Goal: Information Seeking & Learning: Learn about a topic

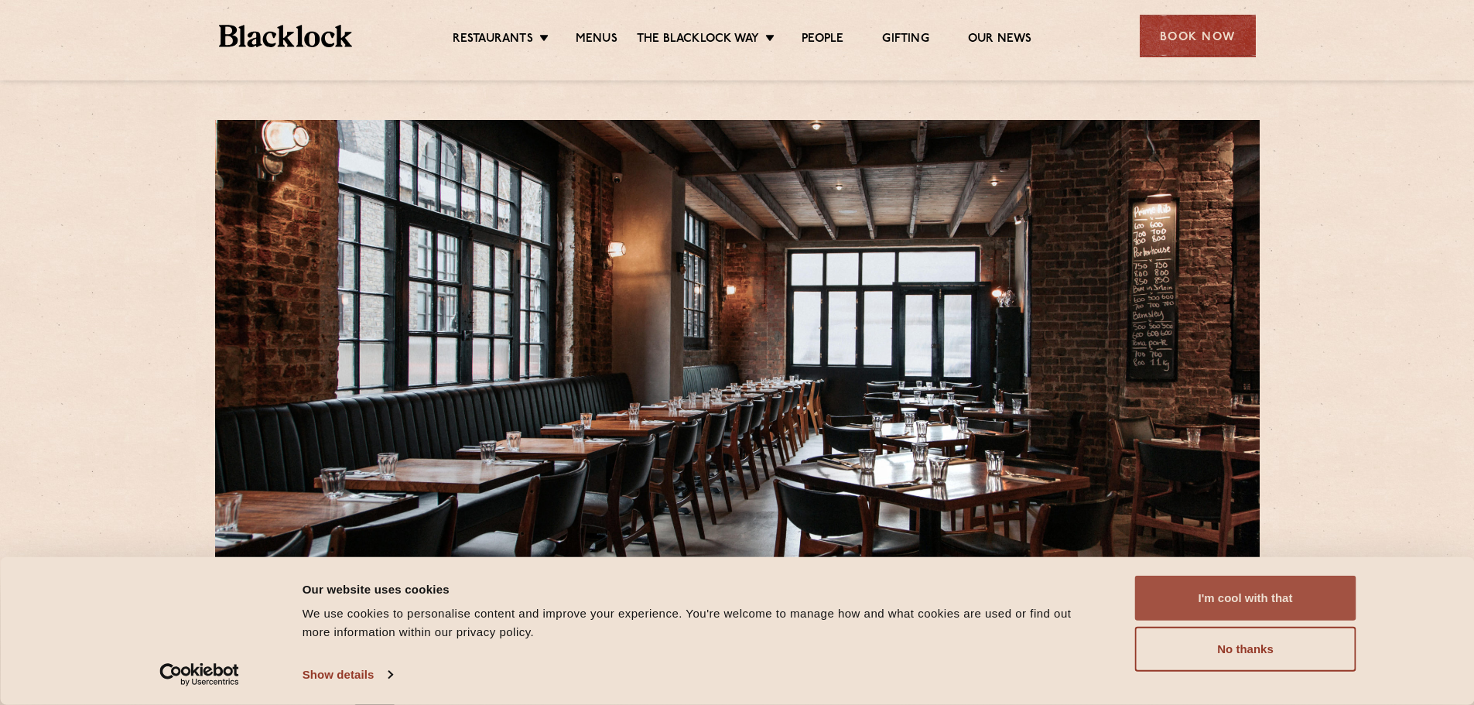
click at [1194, 593] on button "I'm cool with that" at bounding box center [1245, 598] width 221 height 45
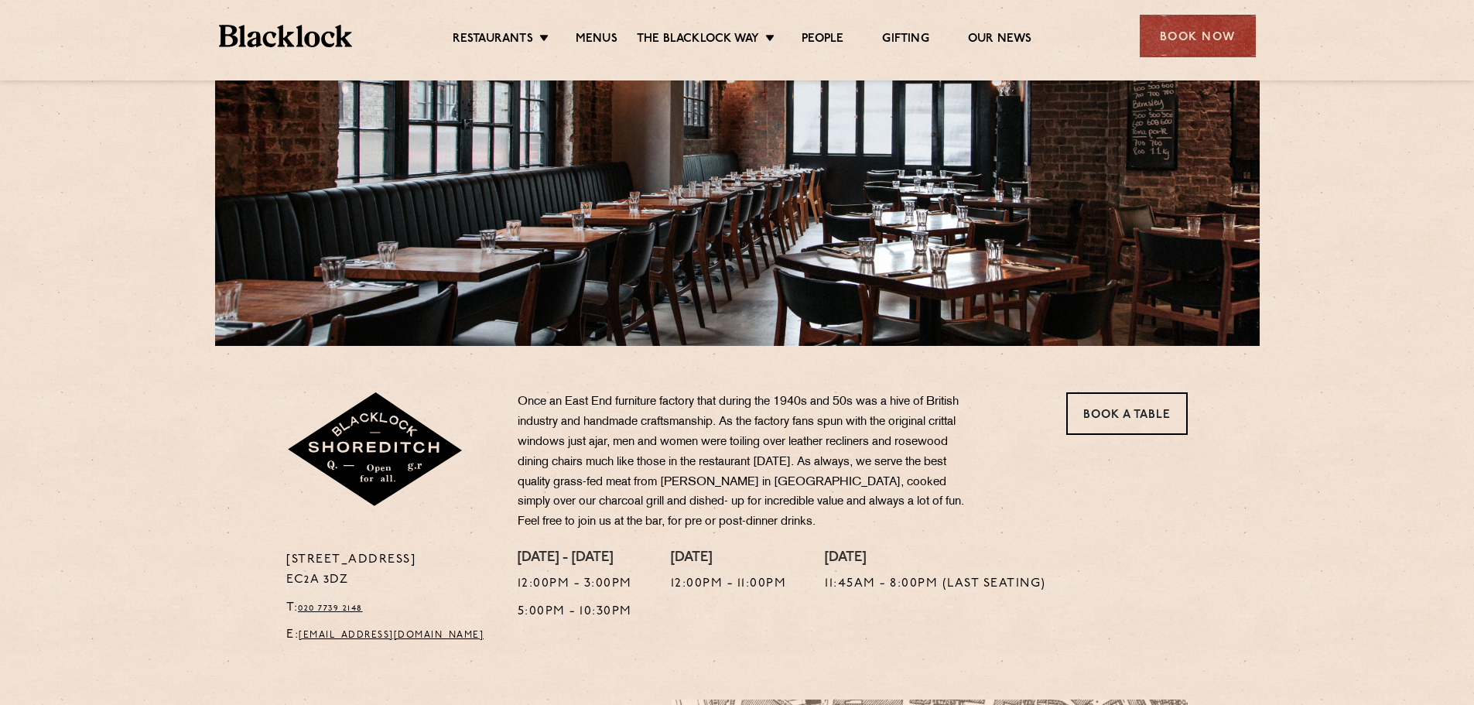
scroll to position [164, 0]
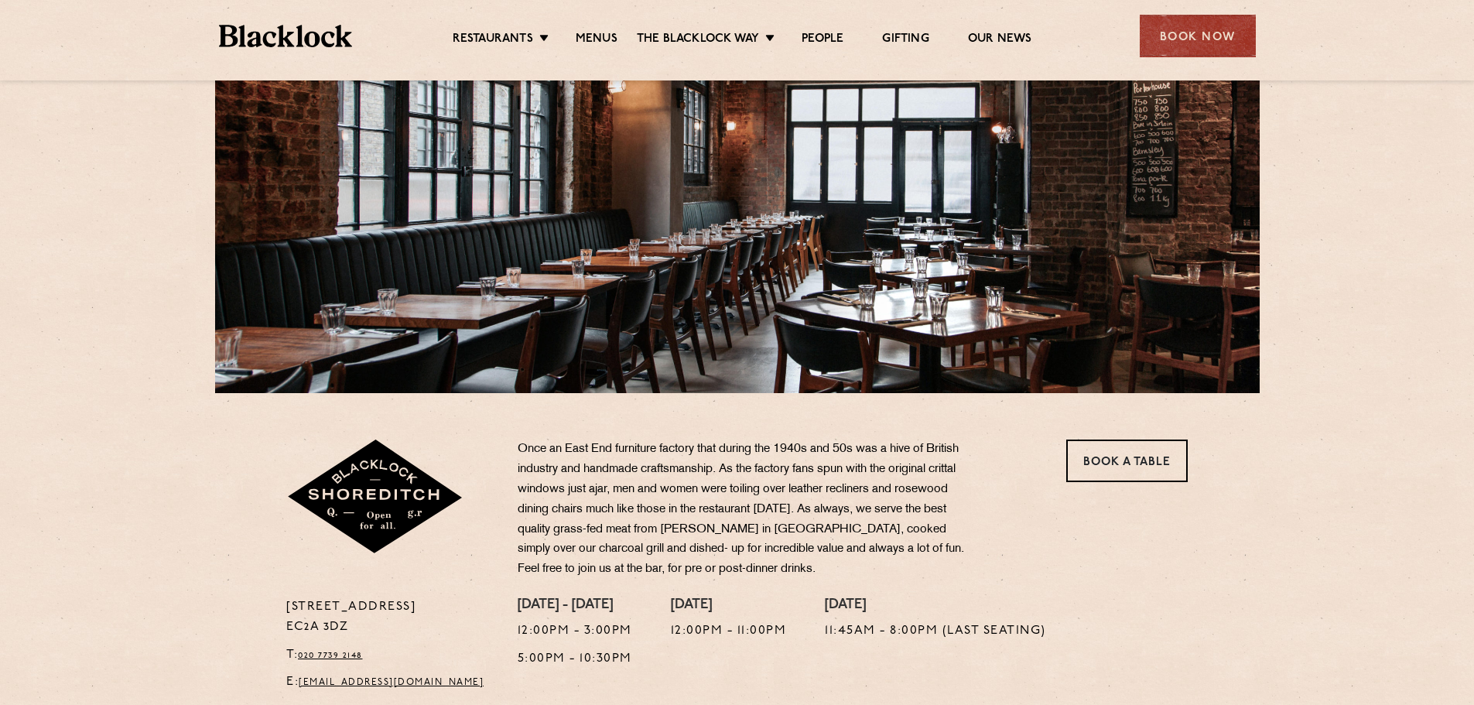
click at [604, 29] on ul "Restaurants Soho City Shoreditch Covent Garden Canary Wharf Manchester Birmingh…" at bounding box center [741, 36] width 779 height 25
click at [601, 40] on link "Menus" at bounding box center [597, 40] width 42 height 17
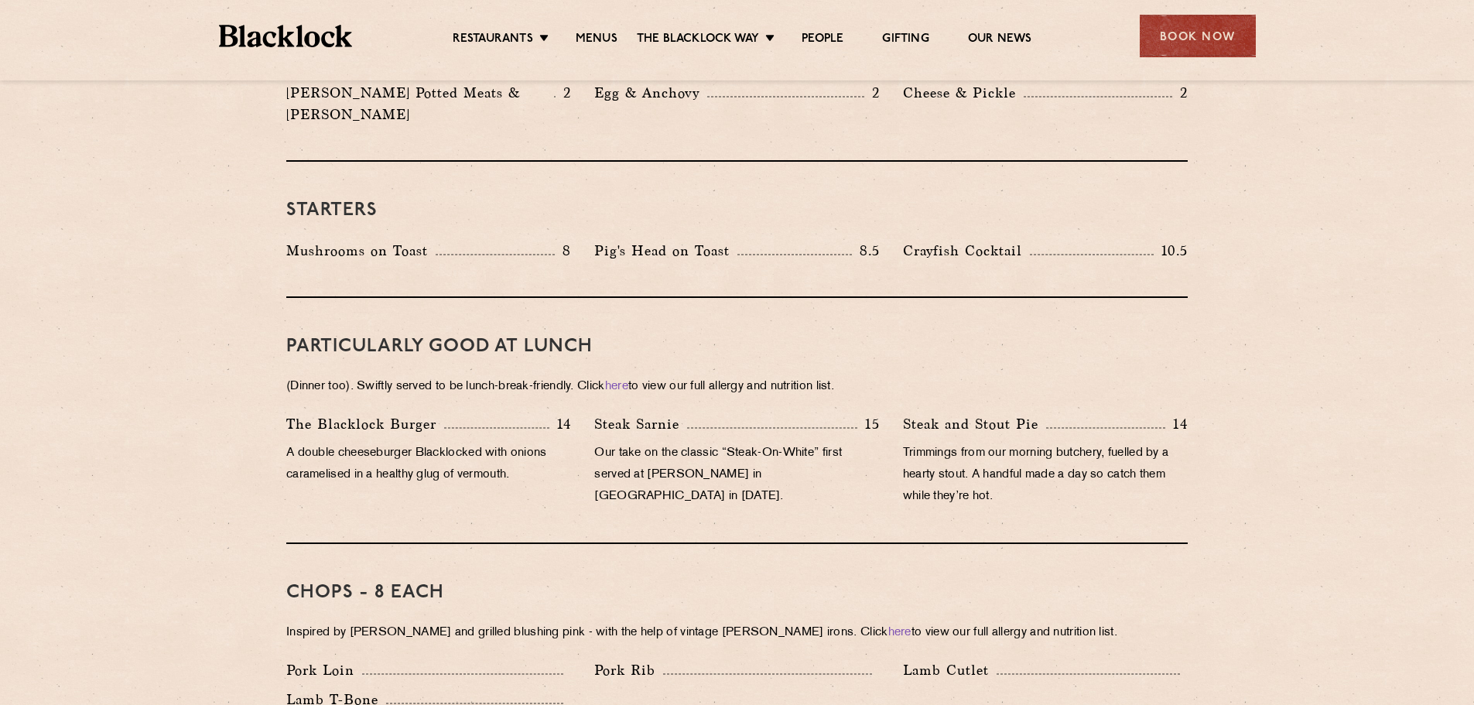
scroll to position [387, 0]
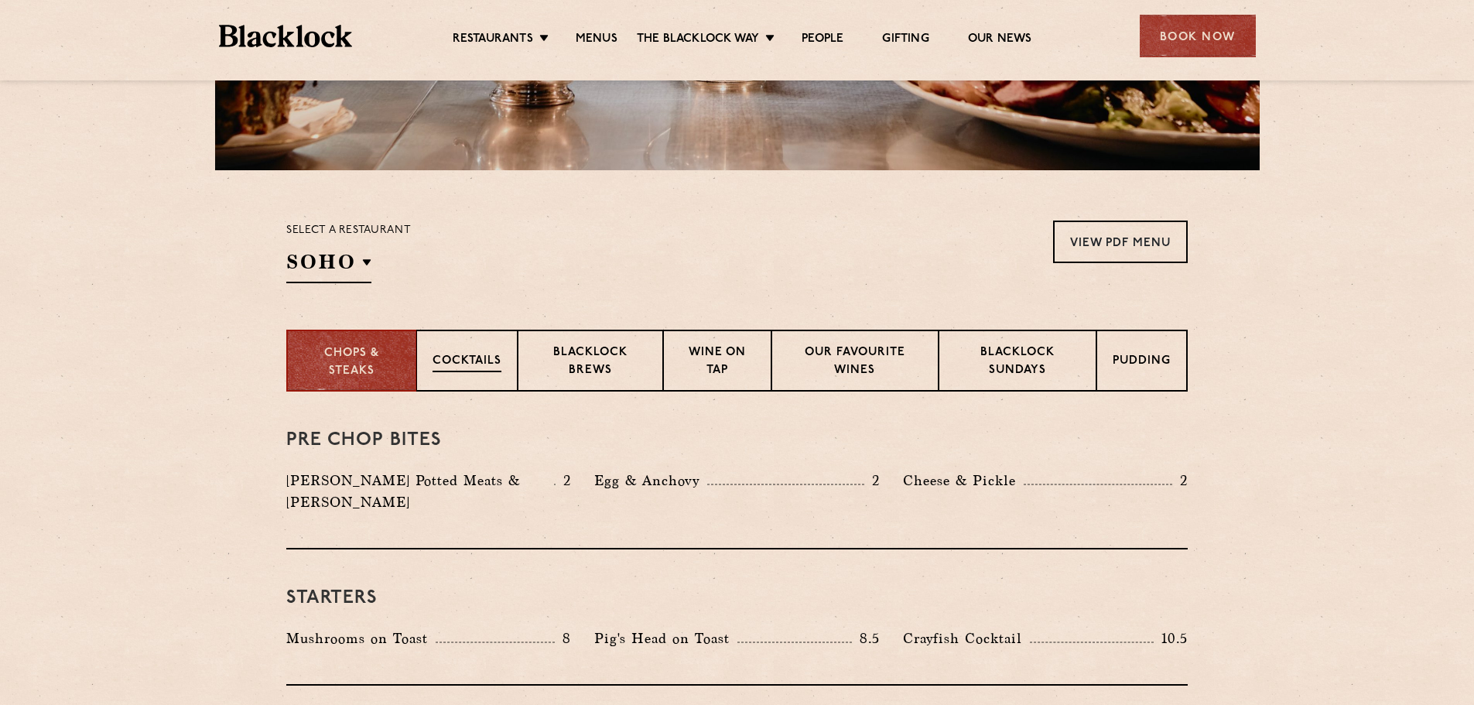
click at [477, 377] on div "Cocktails" at bounding box center [466, 361] width 101 height 62
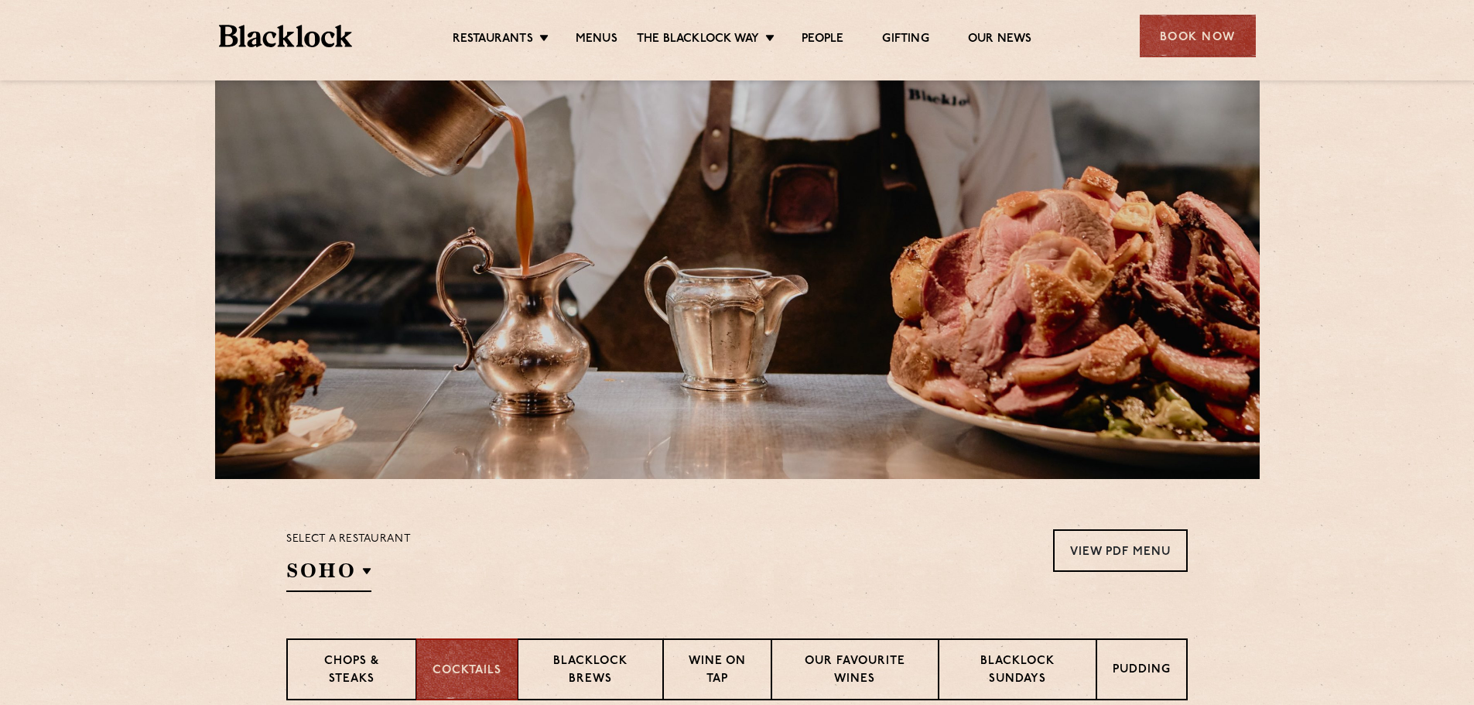
scroll to position [309, 0]
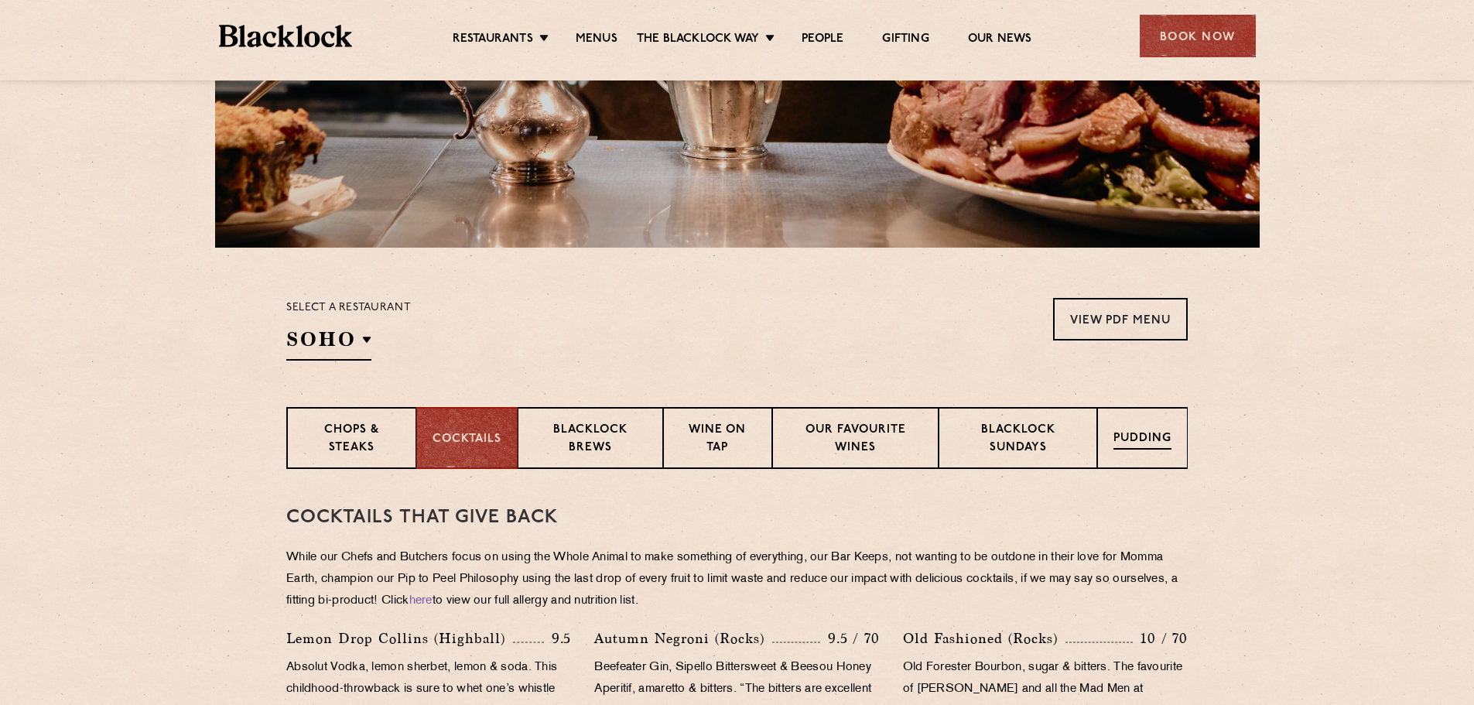
click at [1139, 443] on p "Pudding" at bounding box center [1142, 439] width 58 height 19
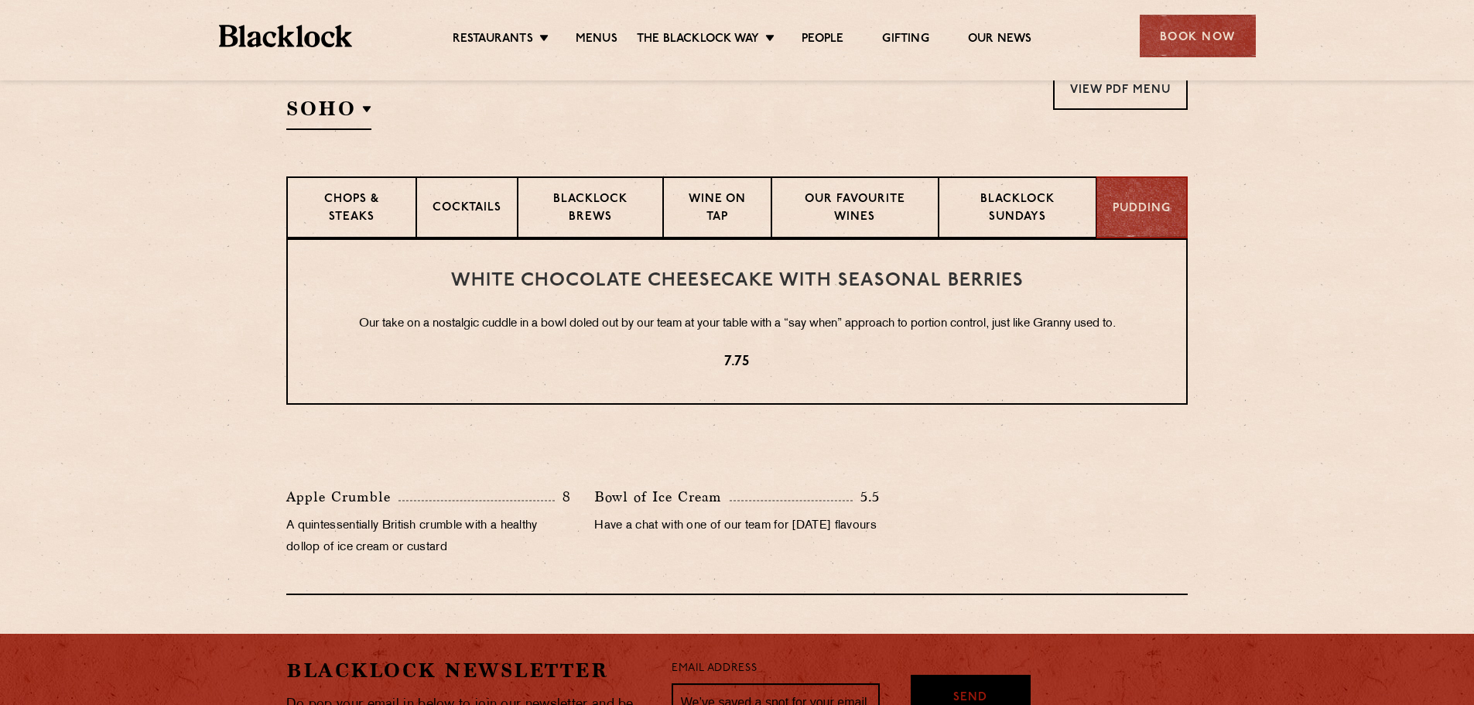
scroll to position [542, 0]
